Goal: Task Accomplishment & Management: Complete application form

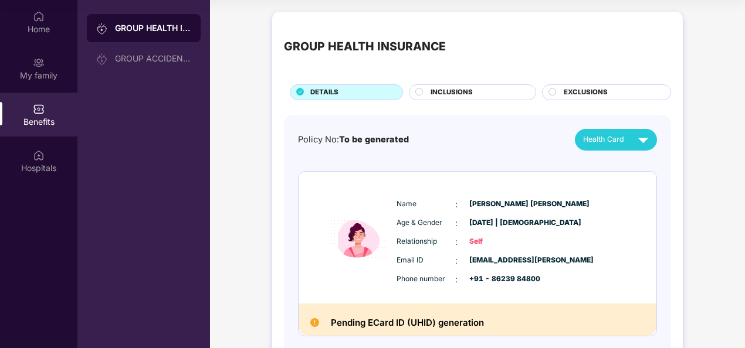
click at [428, 91] on div "INCLUSIONS" at bounding box center [476, 93] width 105 height 12
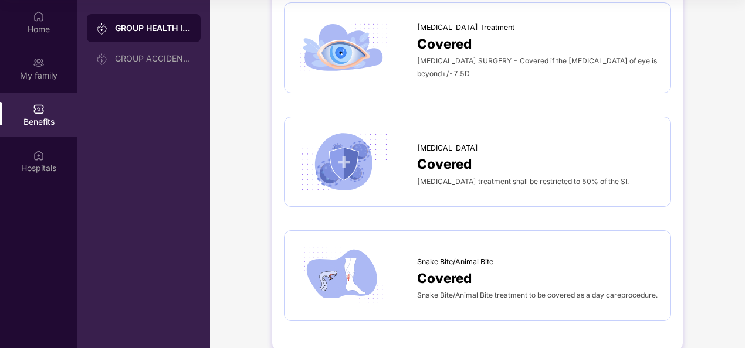
scroll to position [2084, 0]
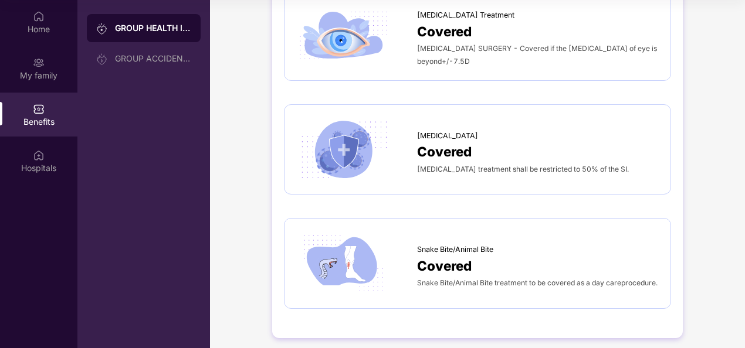
click at [458, 256] on span "Covered" at bounding box center [444, 266] width 55 height 21
click at [460, 264] on span "Covered" at bounding box center [444, 266] width 55 height 21
click at [448, 244] on span "Snake Bite/Animal Bite" at bounding box center [455, 250] width 76 height 12
click at [459, 278] on span "Snake Bite/Animal Bite treatment to be covered as a day careprocedure." at bounding box center [537, 282] width 240 height 9
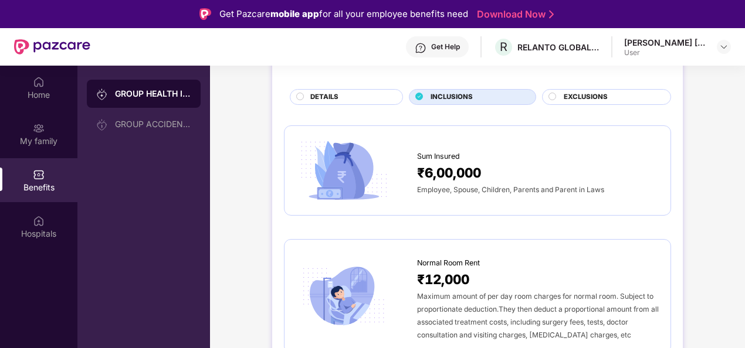
scroll to position [0, 0]
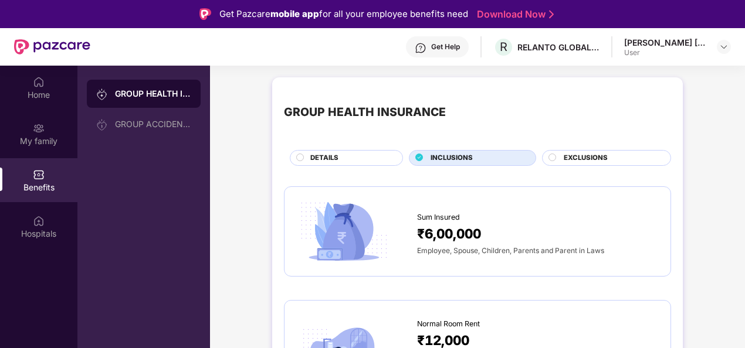
click at [566, 161] on span "EXCLUSIONS" at bounding box center [585, 158] width 44 height 11
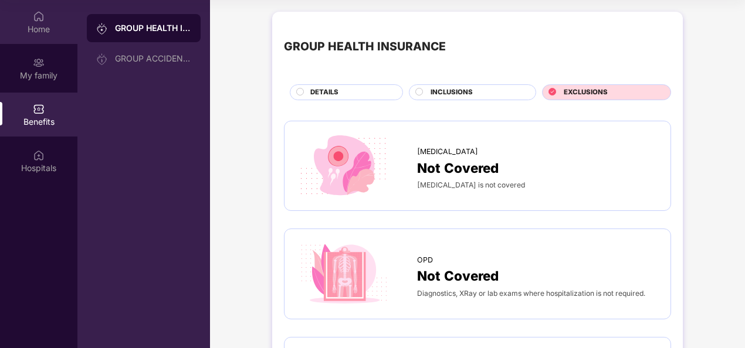
click at [35, 26] on div "Home" at bounding box center [38, 29] width 77 height 12
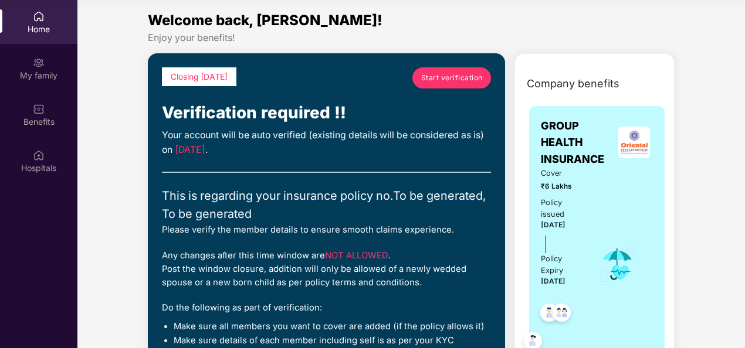
click at [461, 70] on link "Start verification" at bounding box center [451, 77] width 79 height 21
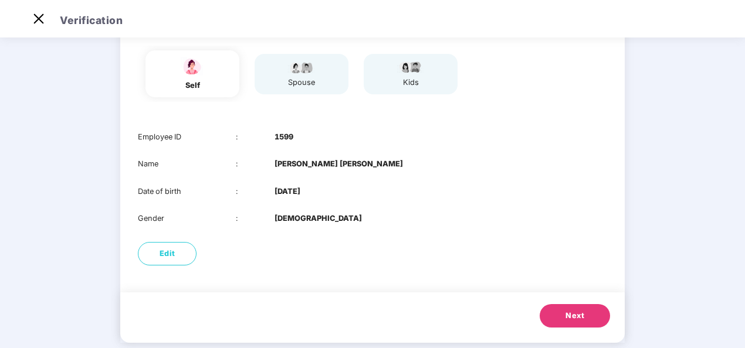
scroll to position [95, 0]
click at [576, 313] on span "Next" at bounding box center [574, 317] width 19 height 12
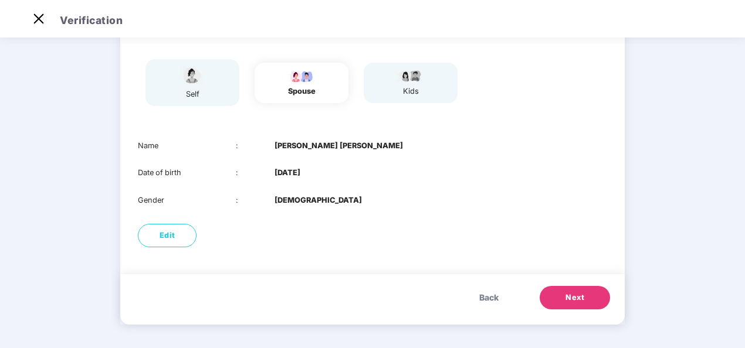
scroll to position [87, 0]
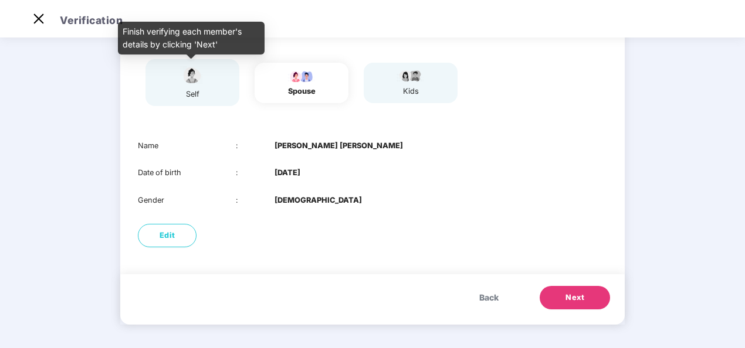
click at [182, 80] on img at bounding box center [192, 75] width 29 height 21
click at [203, 87] on div "self" at bounding box center [192, 82] width 29 height 35
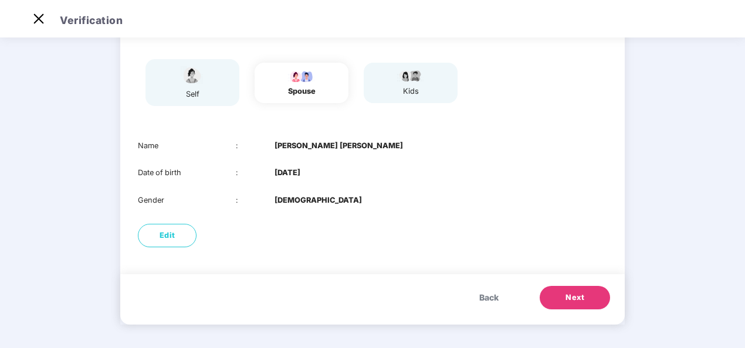
click at [479, 292] on span "Back" at bounding box center [488, 297] width 19 height 13
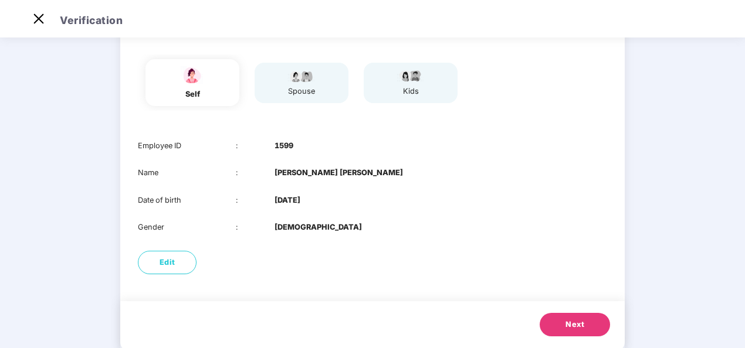
click at [575, 326] on span "Next" at bounding box center [574, 325] width 19 height 12
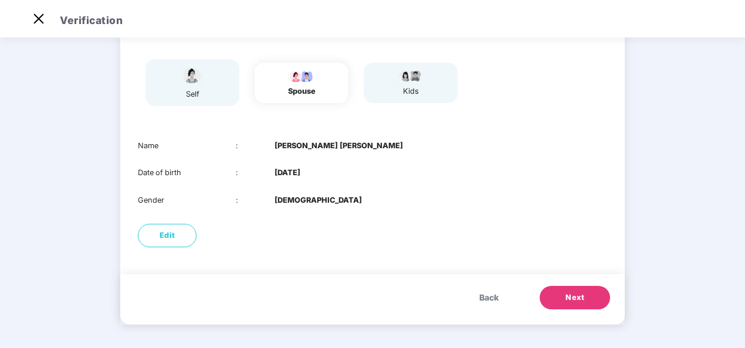
click at [562, 286] on button "Next" at bounding box center [574, 297] width 70 height 23
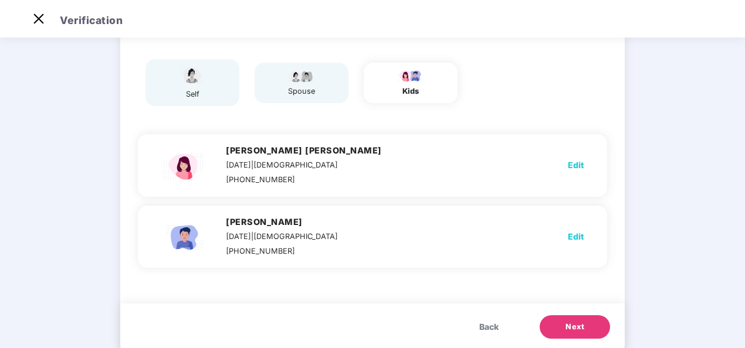
click at [495, 327] on span "Back" at bounding box center [488, 327] width 19 height 13
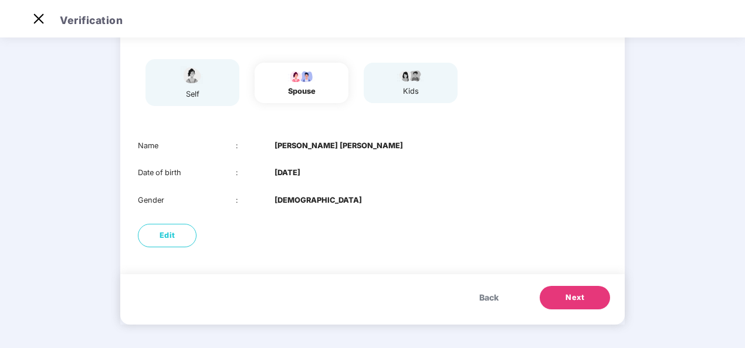
click at [590, 301] on button "Next" at bounding box center [574, 297] width 70 height 23
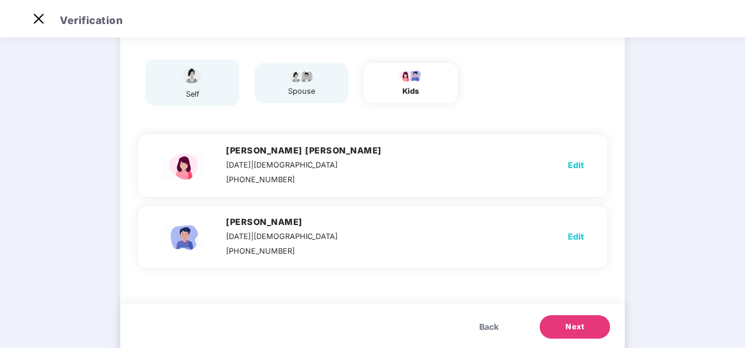
click at [576, 327] on span "Next" at bounding box center [574, 327] width 19 height 12
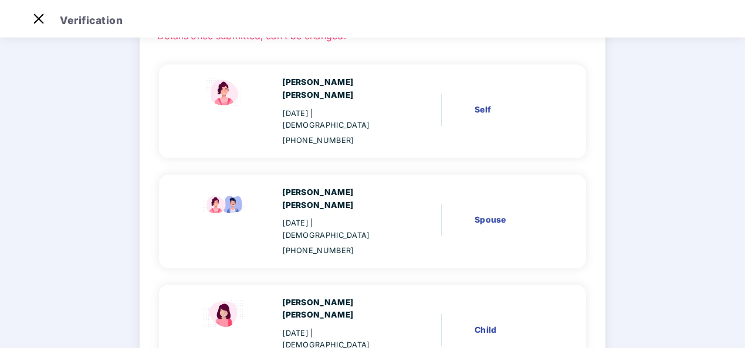
scroll to position [231, 0]
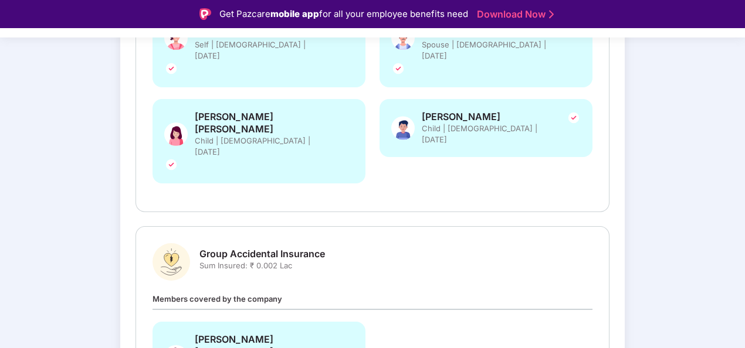
scroll to position [334, 0]
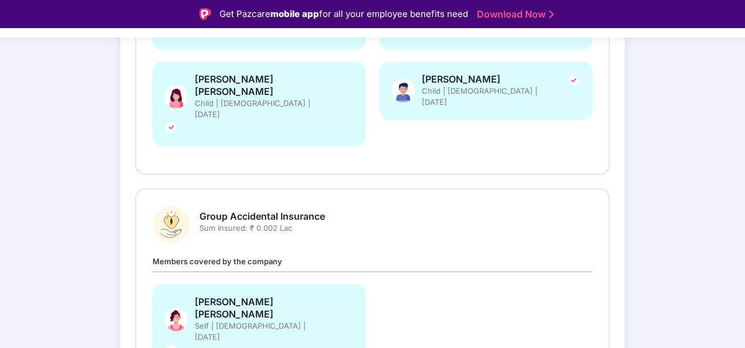
click at [269, 210] on span "Group Accidental Insurance" at bounding box center [261, 216] width 125 height 12
drag, startPoint x: 198, startPoint y: 151, endPoint x: 310, endPoint y: 156, distance: 111.5
click at [310, 206] on div "Group Accidental Insurance Sum Insured: ₹ 0.002 Lac" at bounding box center [372, 225] width 440 height 38
copy span "Sum Insured: ₹ 0.002 Lac"
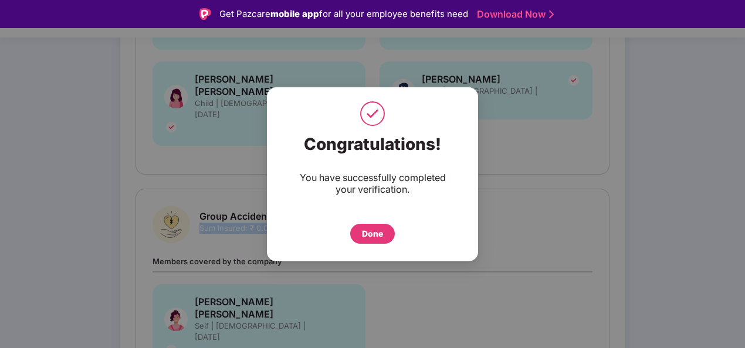
click at [368, 179] on div "You have successfully completed your verification." at bounding box center [372, 183] width 164 height 23
click at [370, 233] on div "Done" at bounding box center [372, 233] width 21 height 13
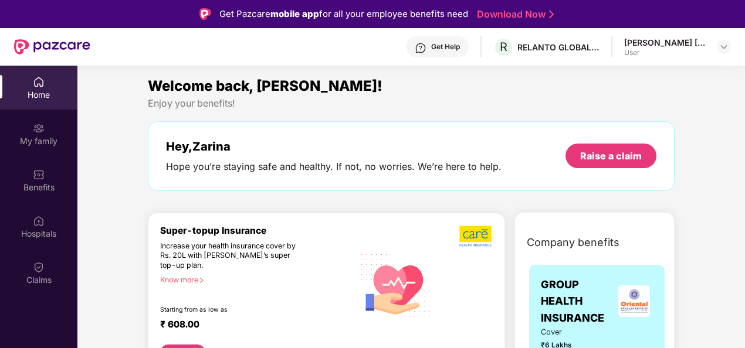
click at [533, 18] on link "Download Now" at bounding box center [513, 14] width 73 height 12
click at [726, 42] on img at bounding box center [723, 46] width 9 height 9
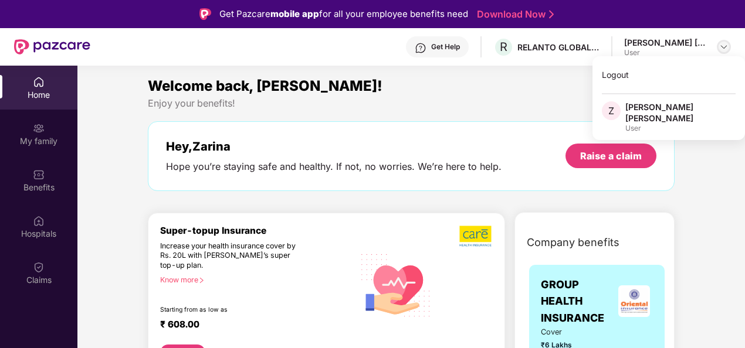
click at [726, 42] on img at bounding box center [723, 46] width 9 height 9
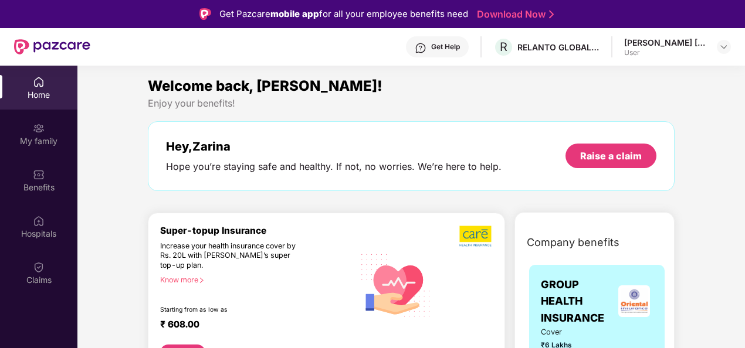
click at [492, 104] on div "Enjoy your benefits!" at bounding box center [411, 103] width 526 height 12
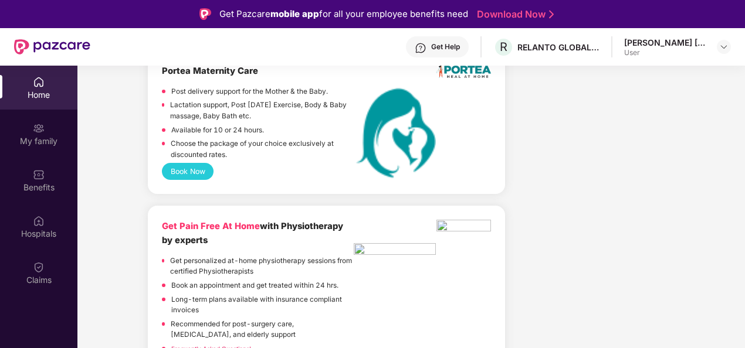
scroll to position [2547, 0]
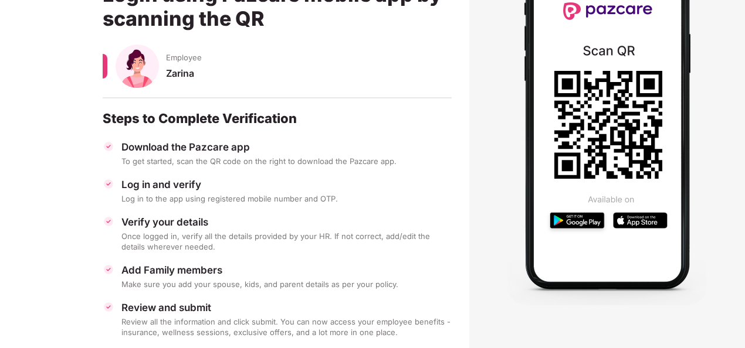
scroll to position [139, 0]
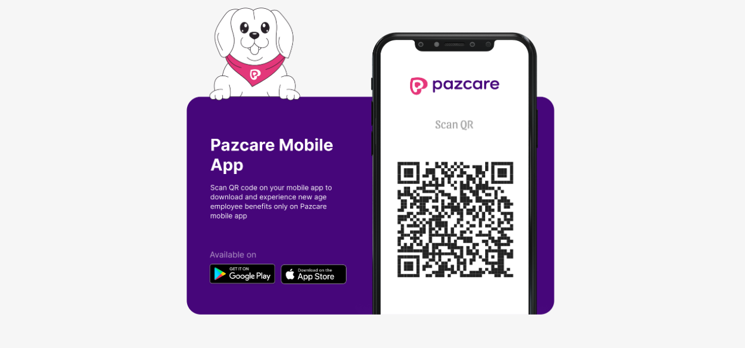
click at [634, 83] on div at bounding box center [372, 174] width 745 height 348
